Goal: Information Seeking & Learning: Check status

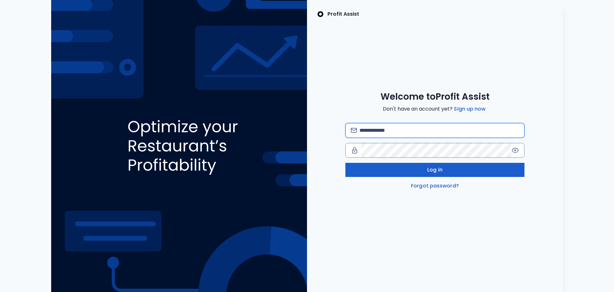
type input "**********"
click at [418, 172] on button "Log in" at bounding box center [435, 170] width 179 height 14
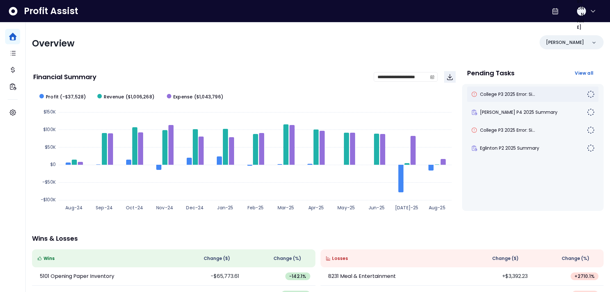
click at [520, 98] on div "College P3 2025 Error: Si..." at bounding box center [532, 93] width 131 height 15
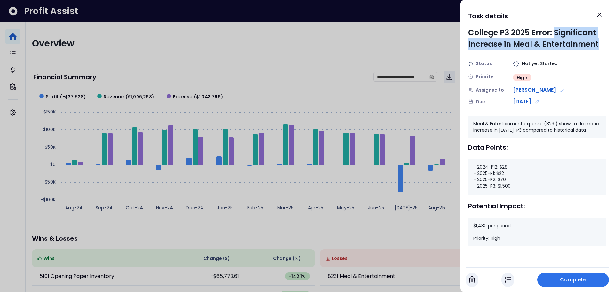
drag, startPoint x: 555, startPoint y: 33, endPoint x: 599, endPoint y: 46, distance: 46.7
click at [599, 46] on div "College P3 2025 Error: Significant Increase in Meal & Entertainment" at bounding box center [538, 38] width 138 height 23
drag, startPoint x: 501, startPoint y: 165, endPoint x: 509, endPoint y: 168, distance: 7.9
click at [509, 168] on div "- 2024-P12: $28 - 2025-P1: $22 - 2025-P2: $70 - 2025-P3: $1,500" at bounding box center [538, 176] width 138 height 35
drag, startPoint x: 501, startPoint y: 172, endPoint x: 505, endPoint y: 173, distance: 4.2
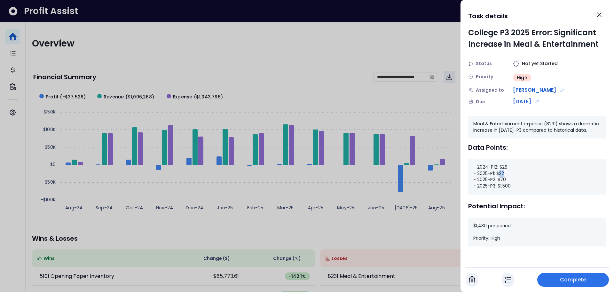
click at [505, 173] on div "- 2024-P12: $28 - 2025-P1: $22 - 2025-P2: $70 - 2025-P3: $1,500" at bounding box center [538, 176] width 138 height 35
drag, startPoint x: 502, startPoint y: 179, endPoint x: 507, endPoint y: 180, distance: 4.8
click at [507, 180] on div "- 2024-P12: $28 - 2025-P1: $22 - 2025-P2: $70 - 2025-P3: $1,500" at bounding box center [538, 176] width 138 height 35
drag, startPoint x: 500, startPoint y: 186, endPoint x: 515, endPoint y: 186, distance: 15.7
click at [515, 186] on div "- 2024-P12: $28 - 2025-P1: $22 - 2025-P2: $70 - 2025-P3: $1,500" at bounding box center [538, 176] width 138 height 35
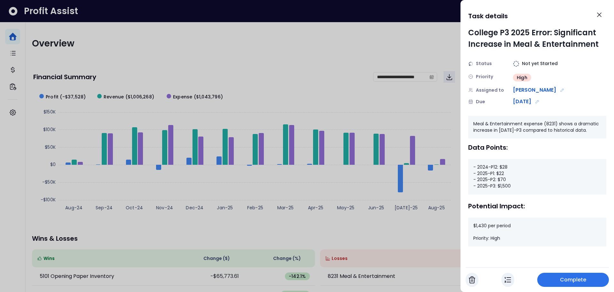
click at [290, 43] on div at bounding box center [307, 146] width 614 height 292
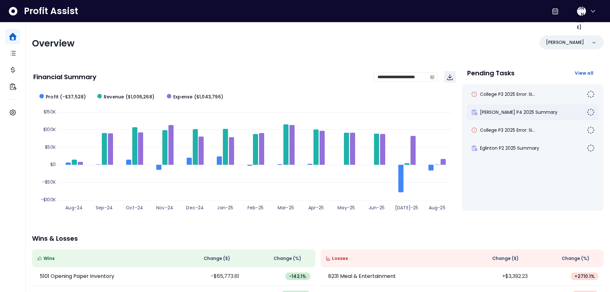
click at [509, 108] on div "[PERSON_NAME] P4 2025 Summary" at bounding box center [532, 111] width 131 height 15
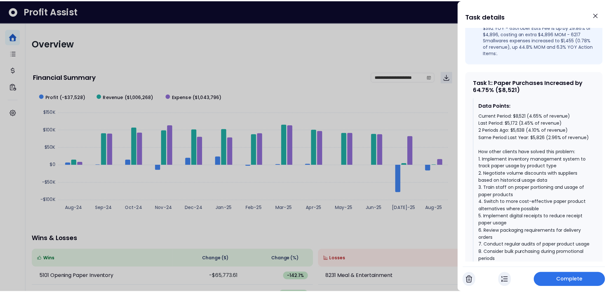
scroll to position [256, 0]
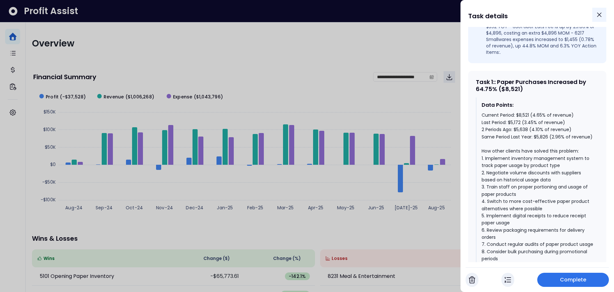
click at [600, 16] on icon "Close" at bounding box center [600, 15] width 8 height 8
